Goal: Check status: Check status

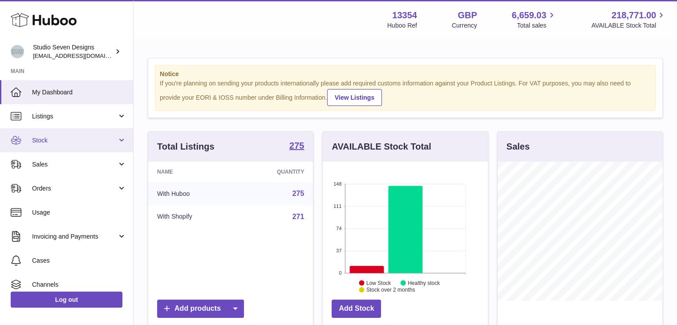
scroll to position [445239, 445213]
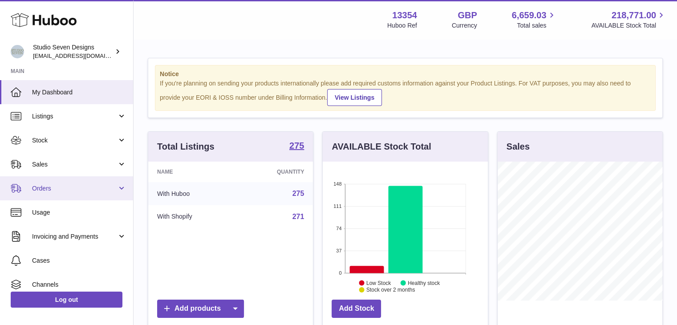
click at [83, 180] on link "Orders" at bounding box center [66, 188] width 133 height 24
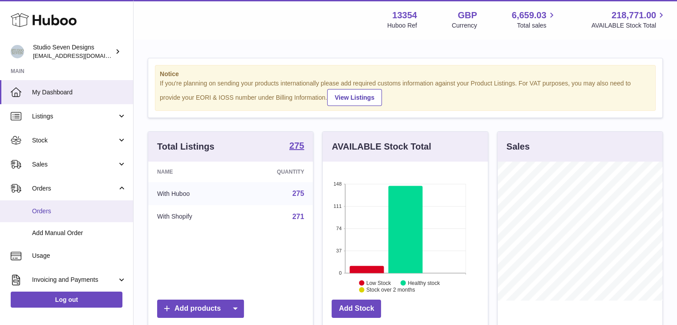
click at [79, 211] on span "Orders" at bounding box center [79, 211] width 94 height 8
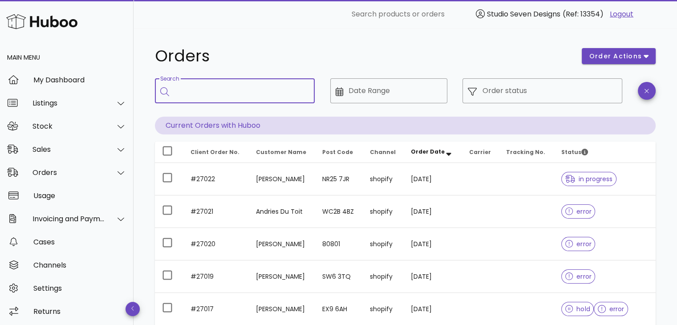
click at [242, 93] on input "Search" at bounding box center [241, 91] width 133 height 14
paste input "*****"
type input "*****"
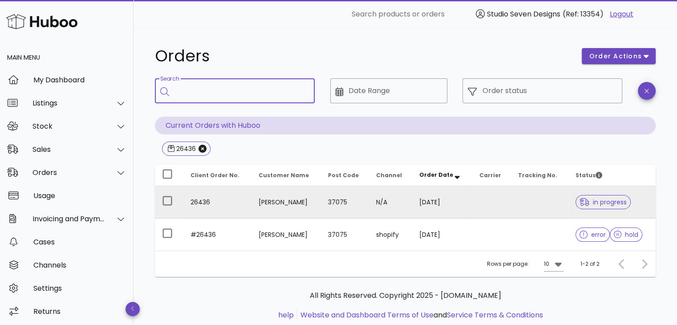
click at [530, 203] on td at bounding box center [539, 202] width 57 height 33
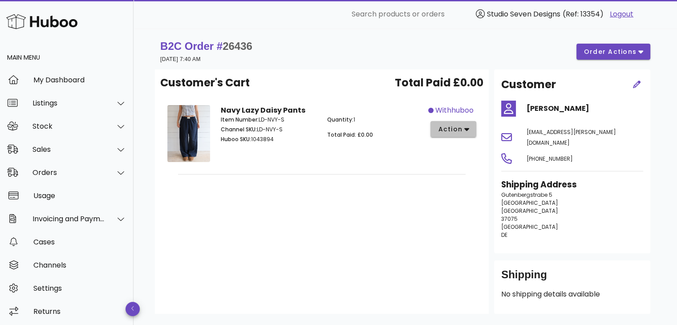
click at [467, 130] on icon "button" at bounding box center [467, 129] width 5 height 3
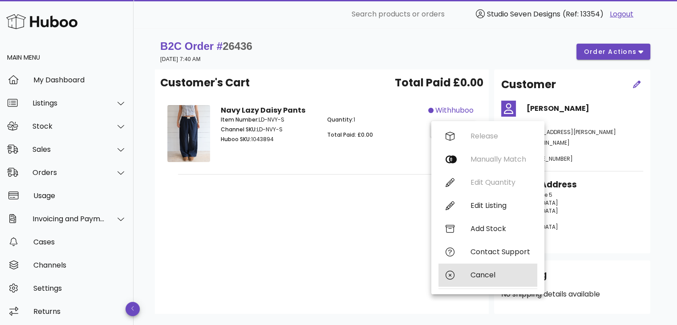
click at [467, 277] on div "Cancel" at bounding box center [488, 275] width 99 height 23
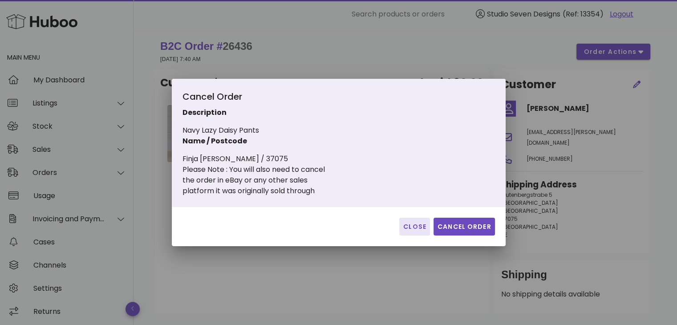
click at [417, 225] on span "Close" at bounding box center [415, 226] width 24 height 9
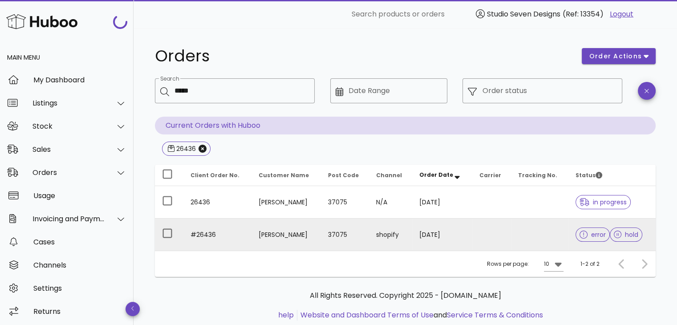
click at [216, 233] on td "#26436" at bounding box center [217, 235] width 68 height 32
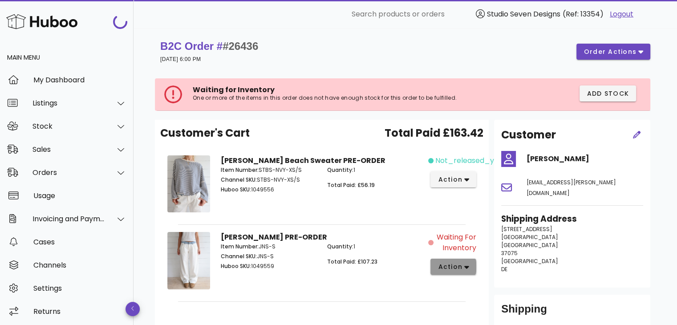
click at [444, 262] on span "action" at bounding box center [450, 266] width 25 height 9
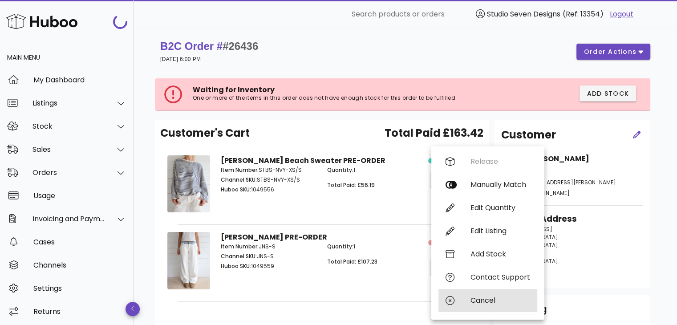
click at [472, 296] on div "Cancel" at bounding box center [501, 300] width 60 height 8
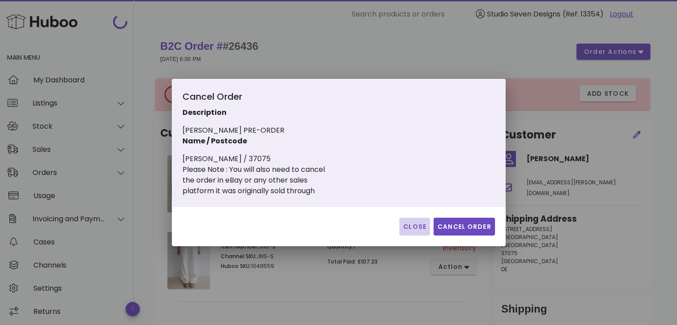
click at [418, 227] on span "Close" at bounding box center [415, 226] width 24 height 9
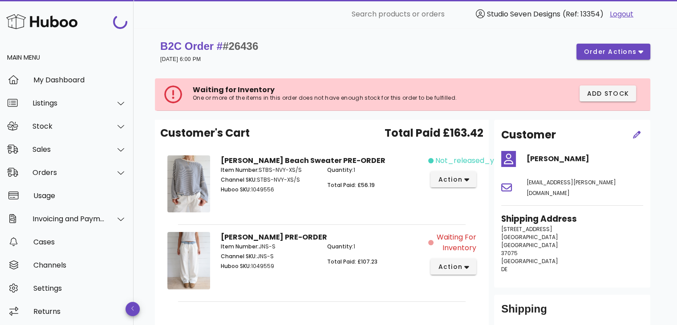
click at [264, 269] on p "Huboo SKU: 1049559" at bounding box center [269, 266] width 96 height 8
copy p "1049559"
